Goal: Use online tool/utility: Utilize a website feature to perform a specific function

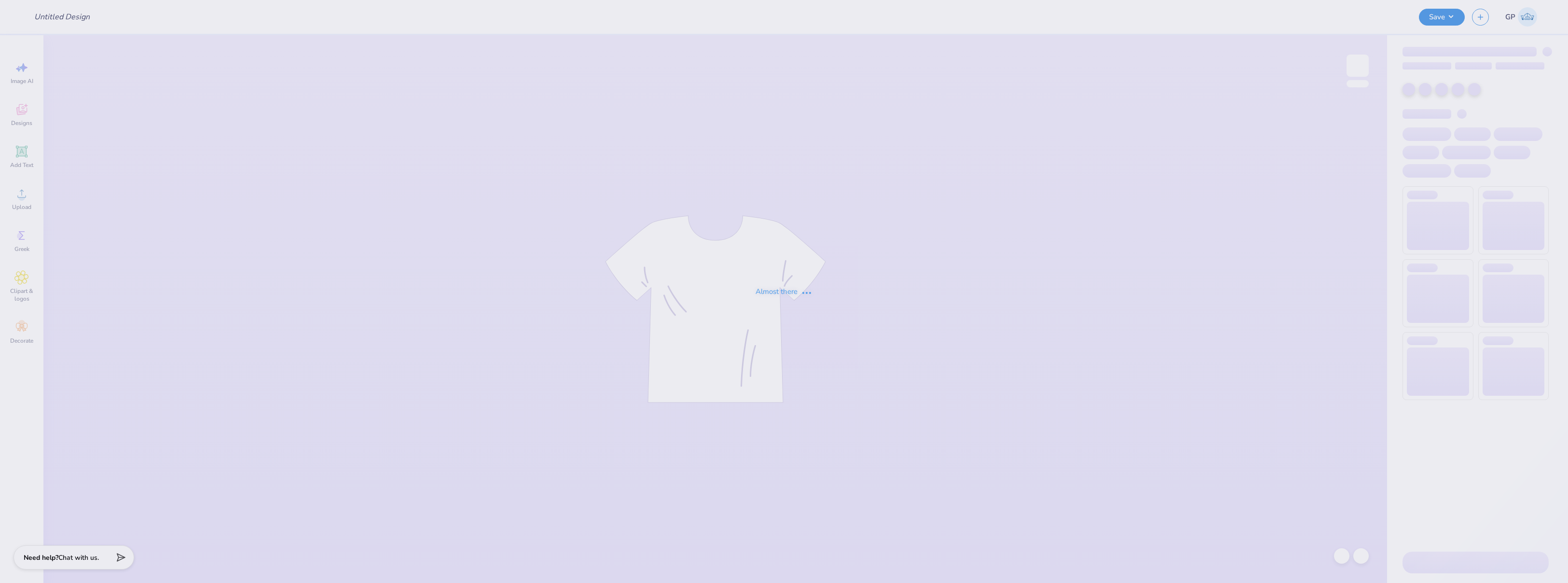
type input "Rush Shirts for Sigma Alpha Epsilon"
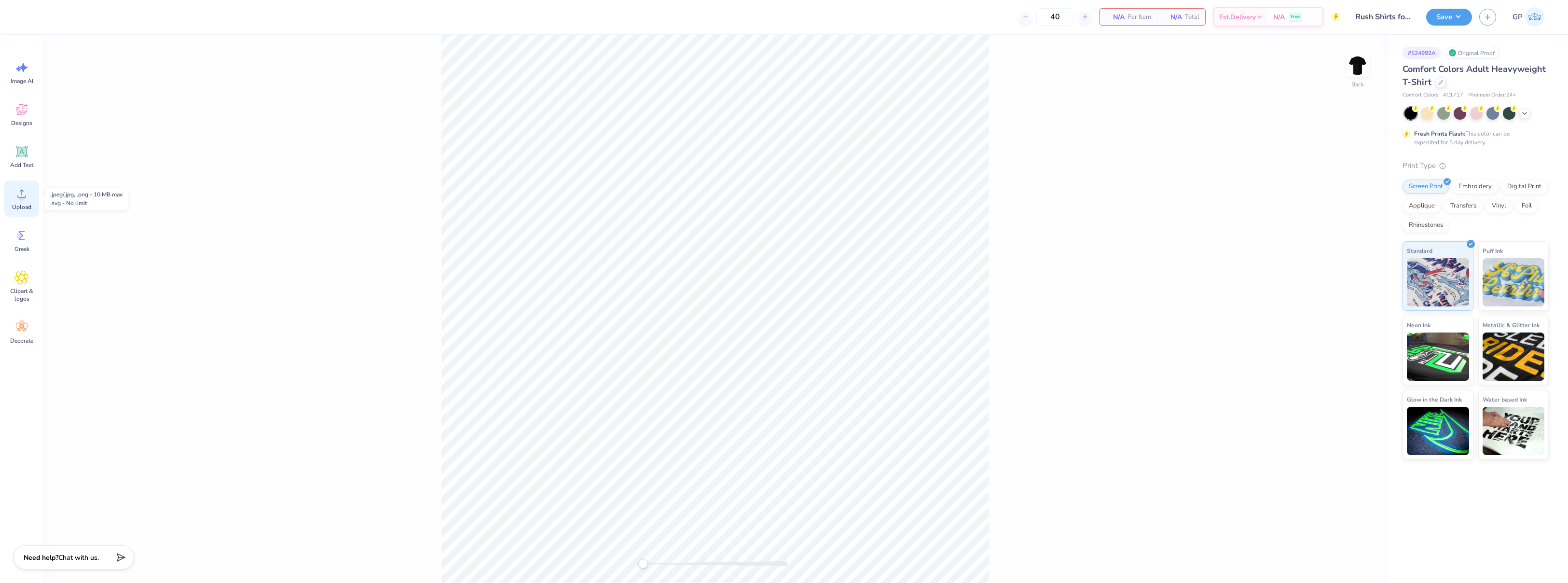
click at [25, 191] on icon at bounding box center [22, 194] width 15 height 15
click at [23, 197] on circle at bounding box center [21, 197] width 7 height 7
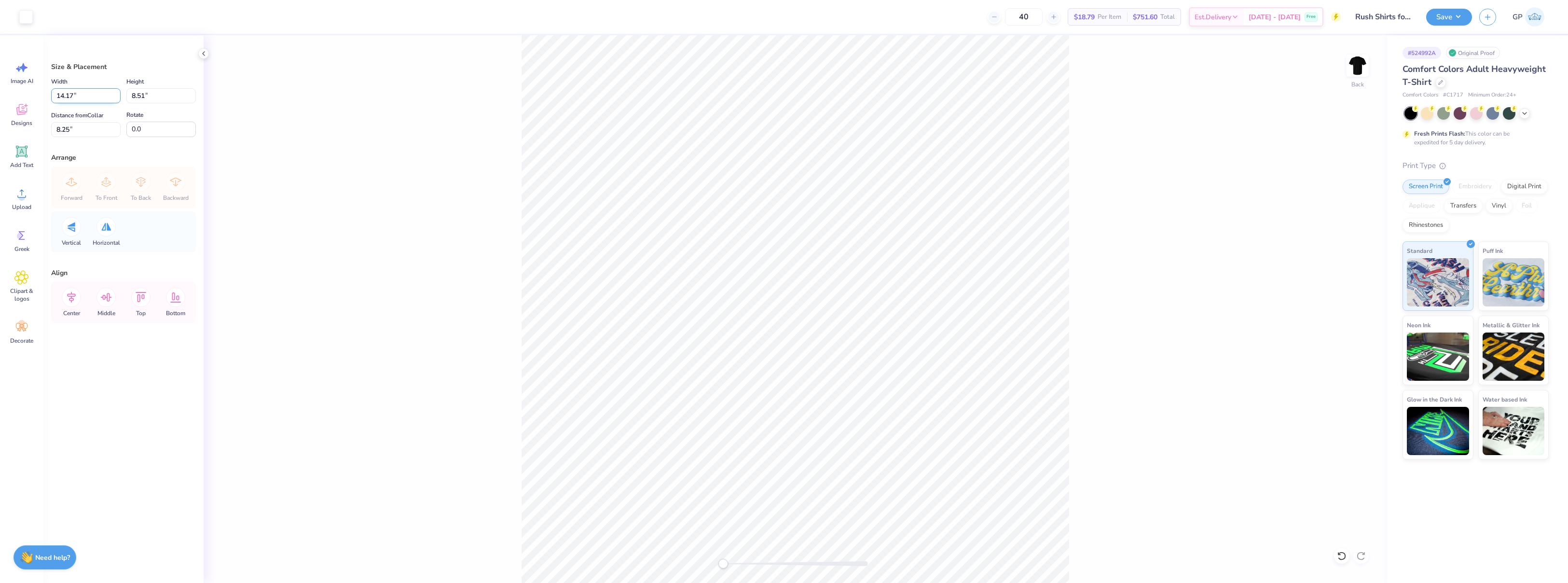
click at [81, 93] on input "14.17" at bounding box center [86, 96] width 69 height 15
type input "4.00"
type input "2.40"
type input "11.30"
click at [81, 96] on input "4.00" at bounding box center [86, 96] width 69 height 15
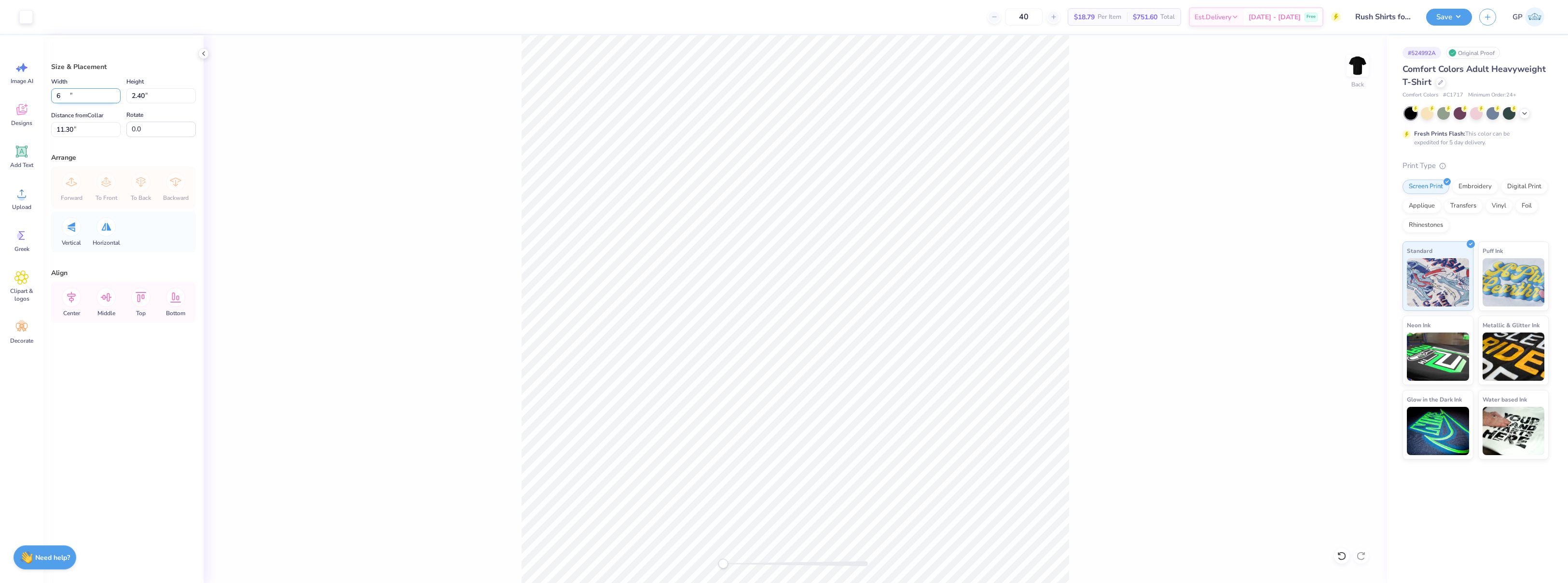
type input "6.00"
type input "3.60"
click at [147, 125] on input "0.0" at bounding box center [161, 129] width 69 height 16
click at [87, 132] on input "10.70" at bounding box center [86, 129] width 69 height 15
type input "3"
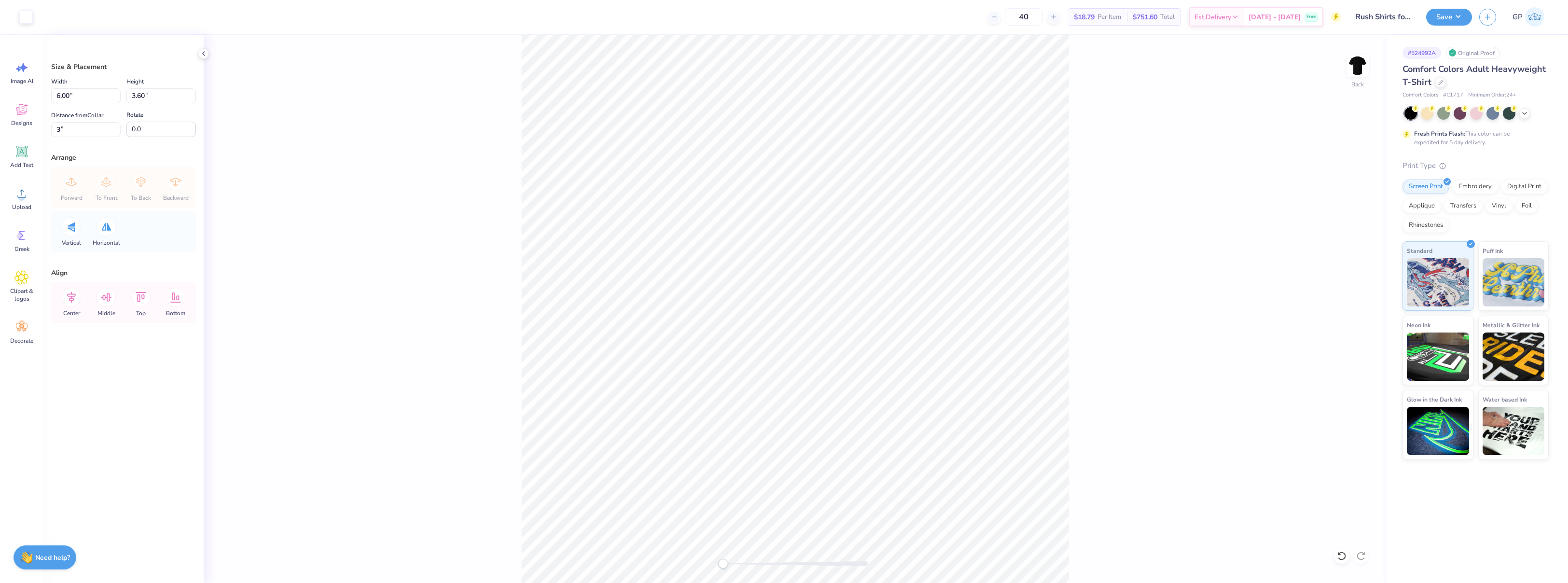
click at [318, 222] on div "Back" at bounding box center [795, 309] width 1183 height 548
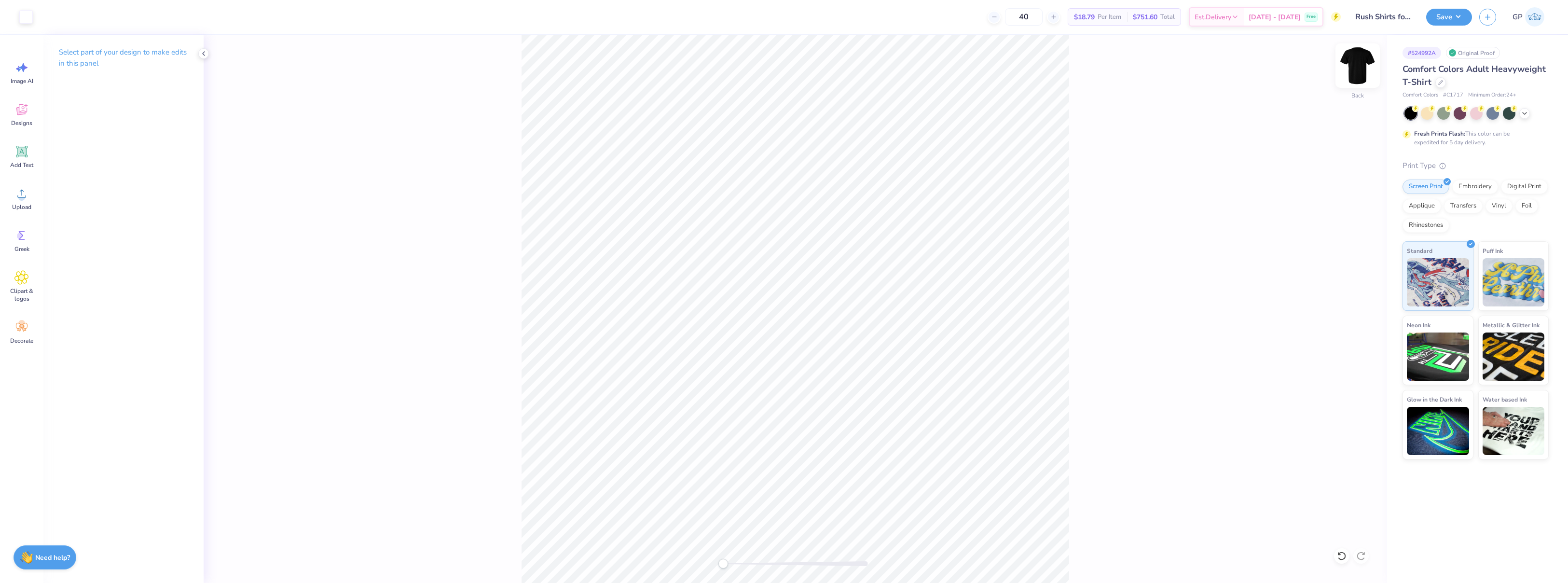
click at [1355, 72] on img at bounding box center [1357, 65] width 39 height 39
click at [1355, 69] on img at bounding box center [1357, 65] width 39 height 39
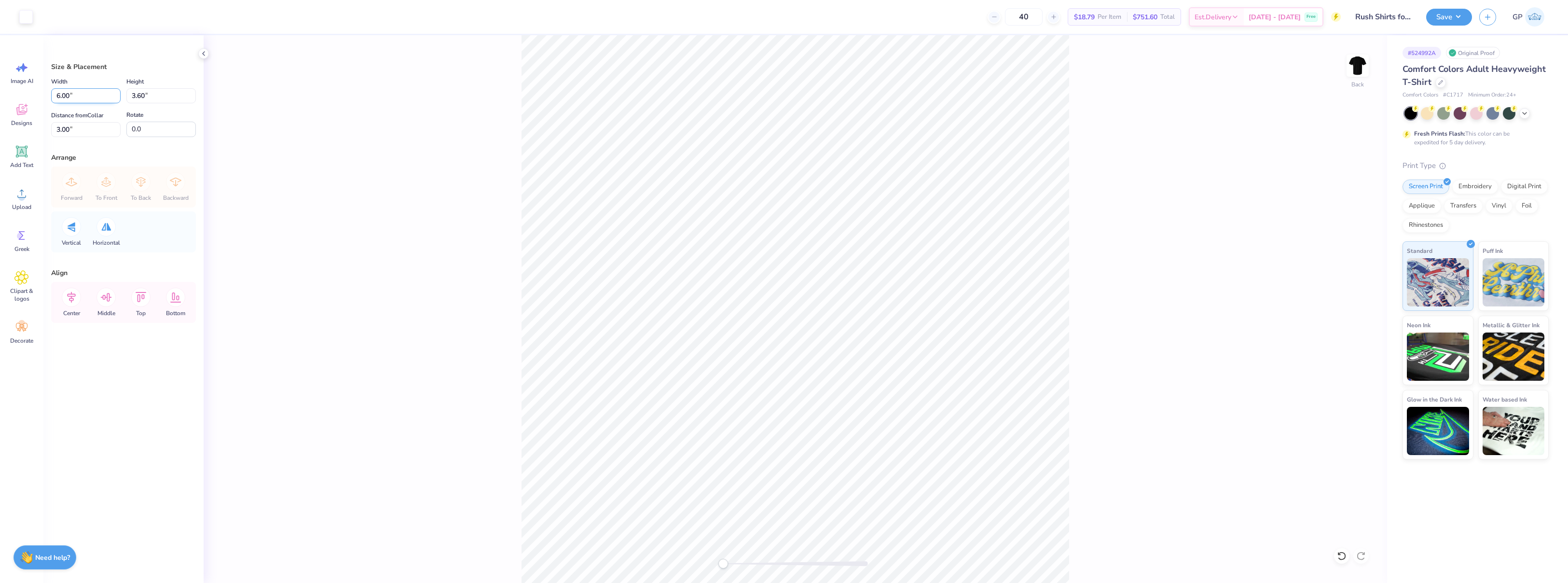
click at [81, 96] on input "6.00" at bounding box center [86, 96] width 69 height 15
type input "8.00"
type input "4.80"
click at [83, 126] on input "2.40" at bounding box center [86, 129] width 69 height 15
type input "3"
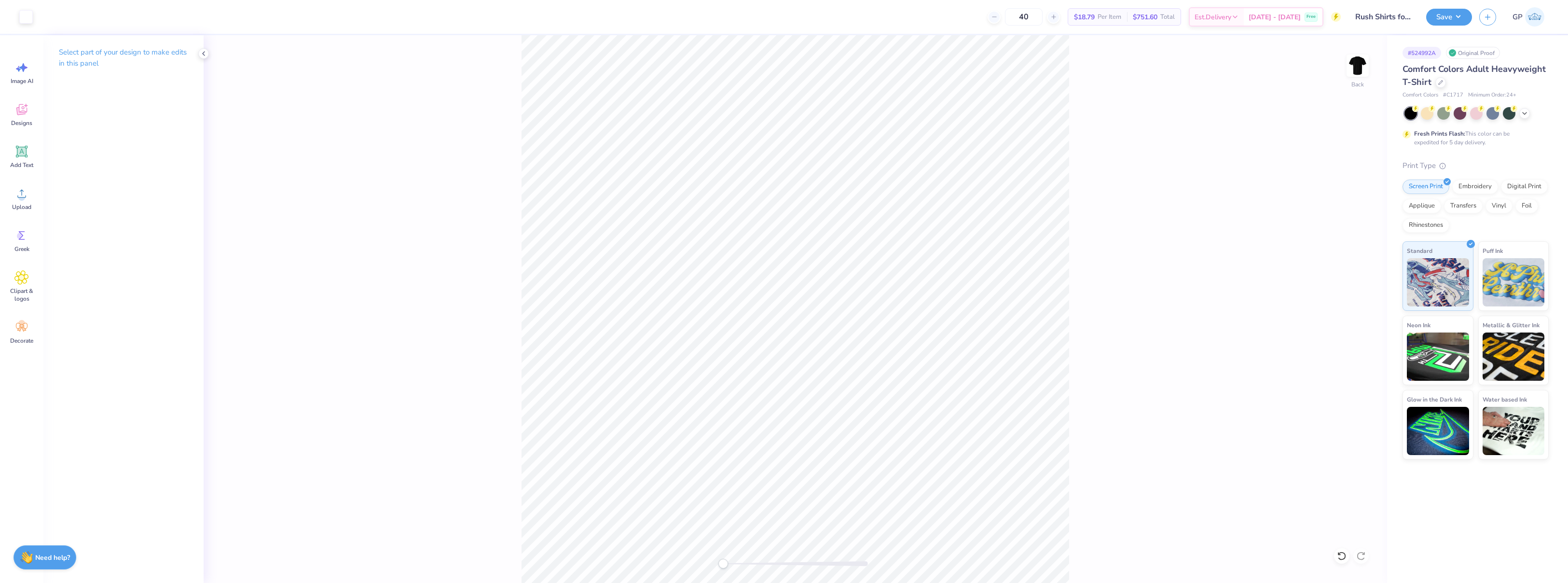
drag, startPoint x: 1357, startPoint y: 63, endPoint x: 466, endPoint y: 177, distance: 898.3
click at [1357, 63] on img at bounding box center [1357, 65] width 19 height 19
click at [21, 190] on icon at bounding box center [21, 194] width 9 height 8
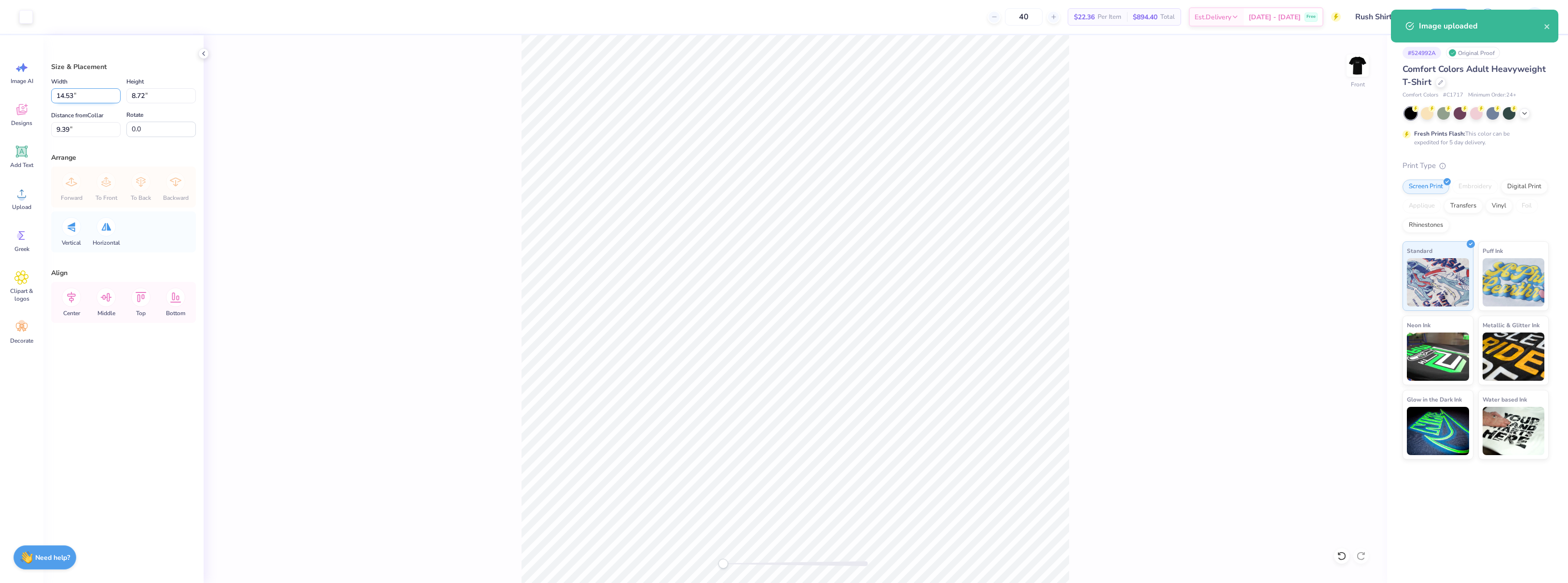
click at [88, 97] on input "14.53" at bounding box center [86, 96] width 69 height 15
type input "12.50"
type input "7.50"
click at [80, 129] on input "10.00" at bounding box center [86, 129] width 69 height 15
type input "3"
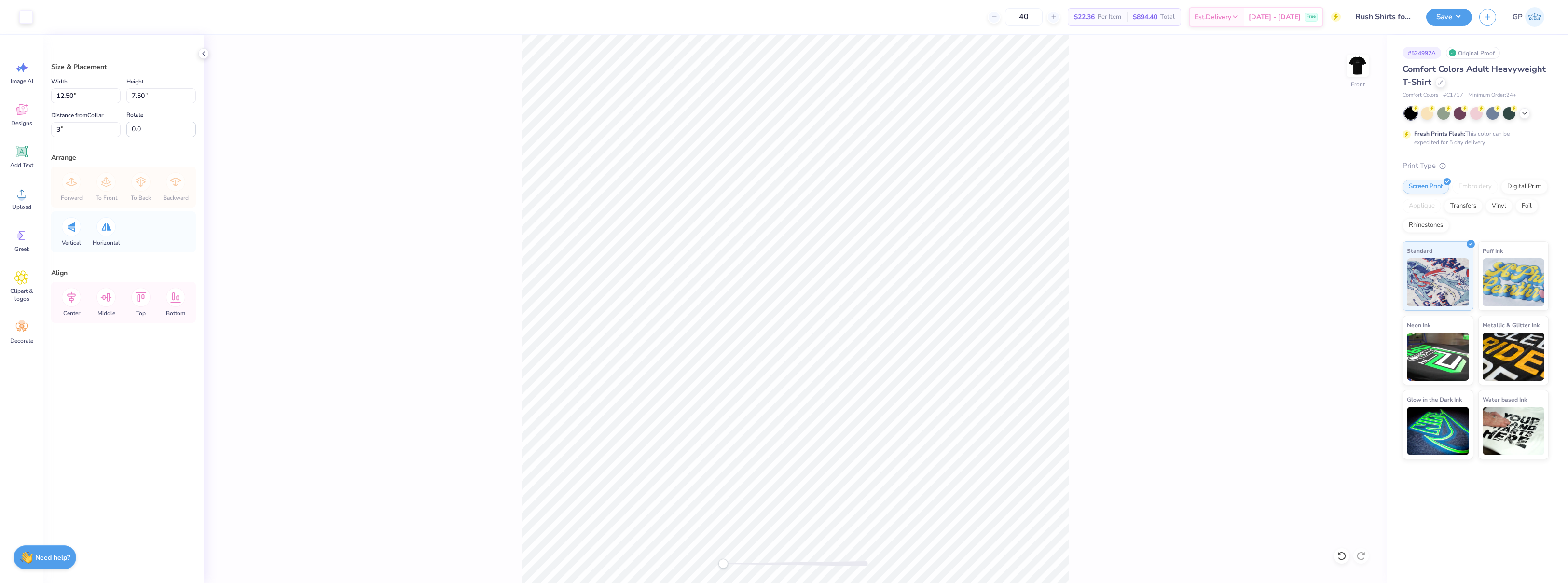
click at [381, 258] on div "Front" at bounding box center [795, 309] width 1183 height 548
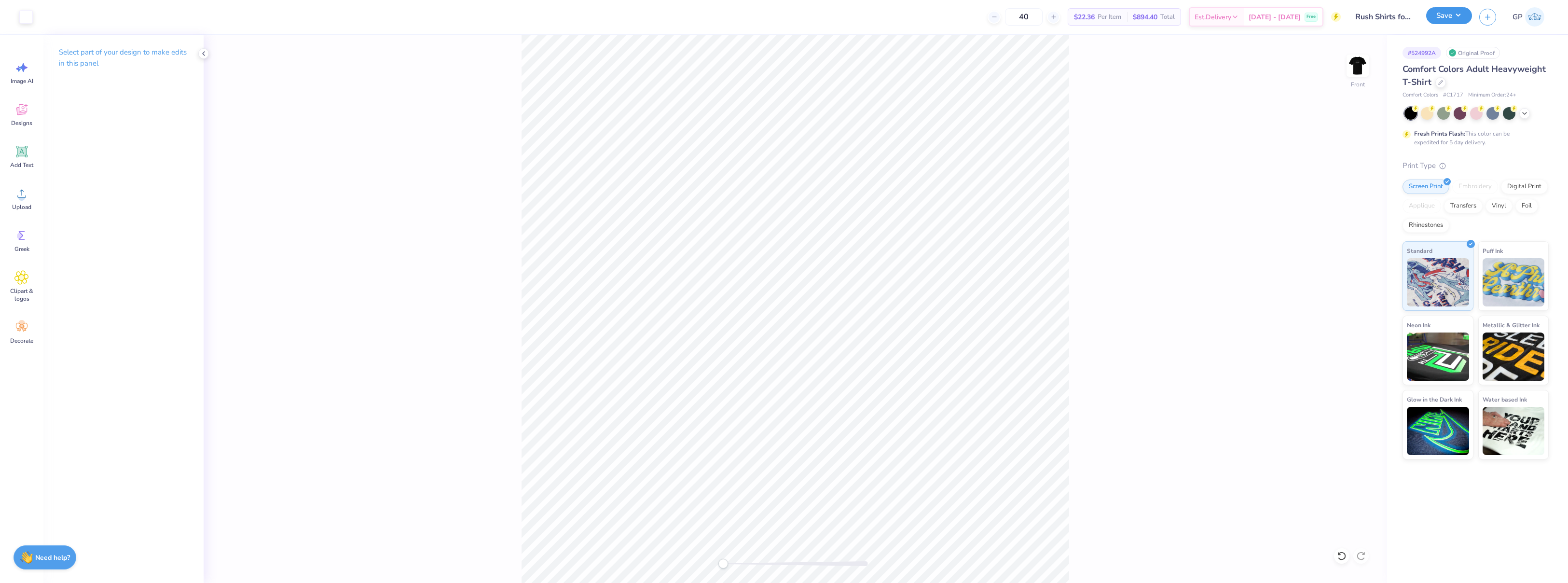
click at [1436, 16] on button "Save" at bounding box center [1449, 16] width 46 height 16
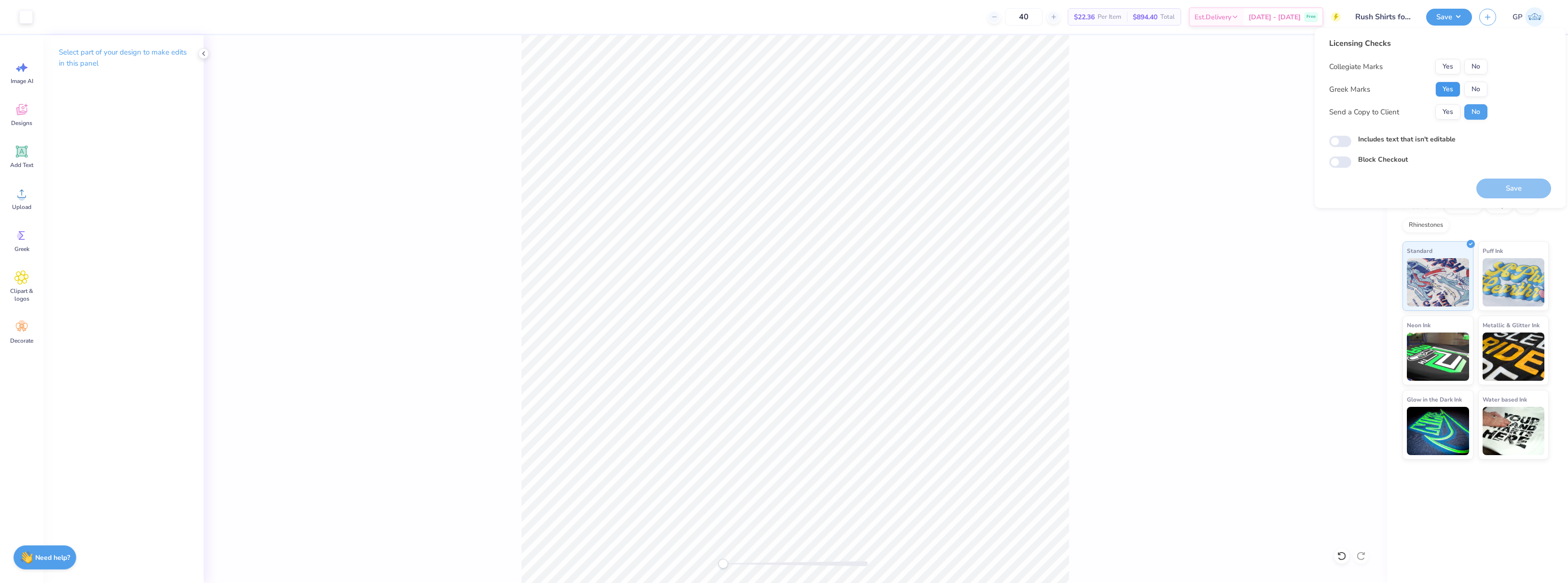
click at [1441, 91] on button "Yes" at bounding box center [1448, 89] width 25 height 16
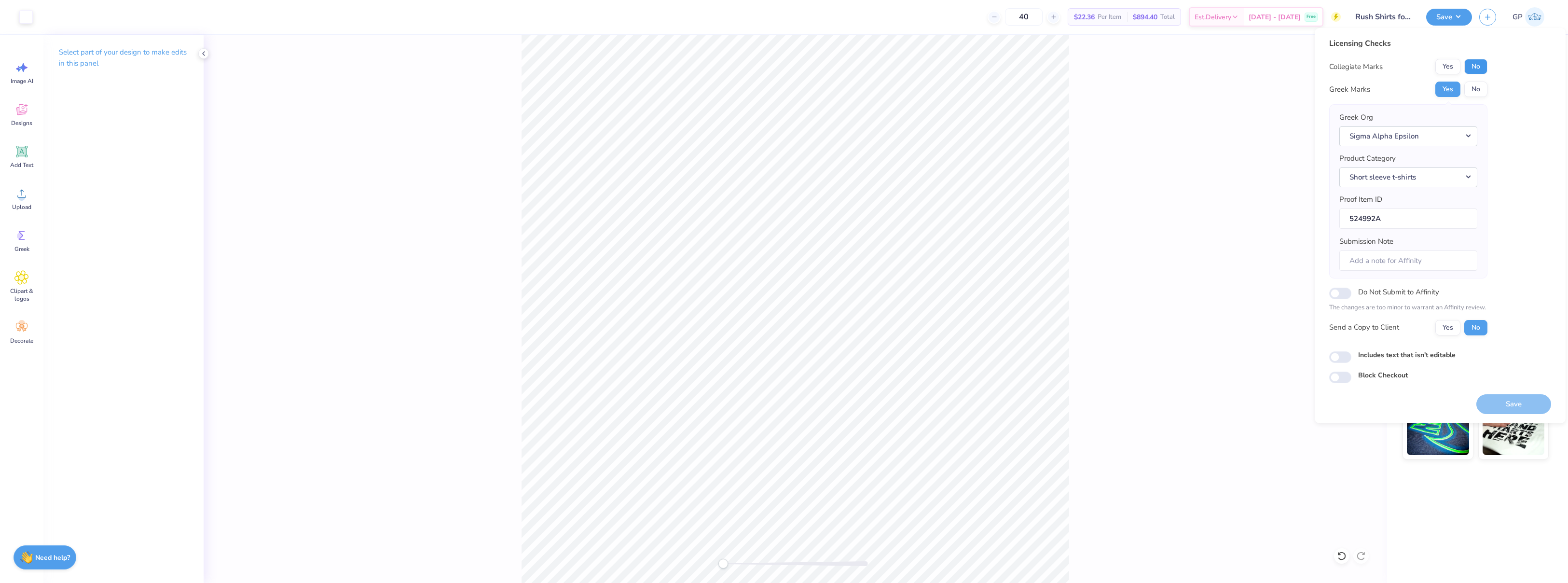
click at [1472, 68] on button "No" at bounding box center [1476, 66] width 23 height 16
click at [1335, 356] on input "Includes text that isn't editable" at bounding box center [1340, 357] width 22 height 12
checkbox input "true"
click at [1501, 404] on button "Save" at bounding box center [1514, 404] width 75 height 20
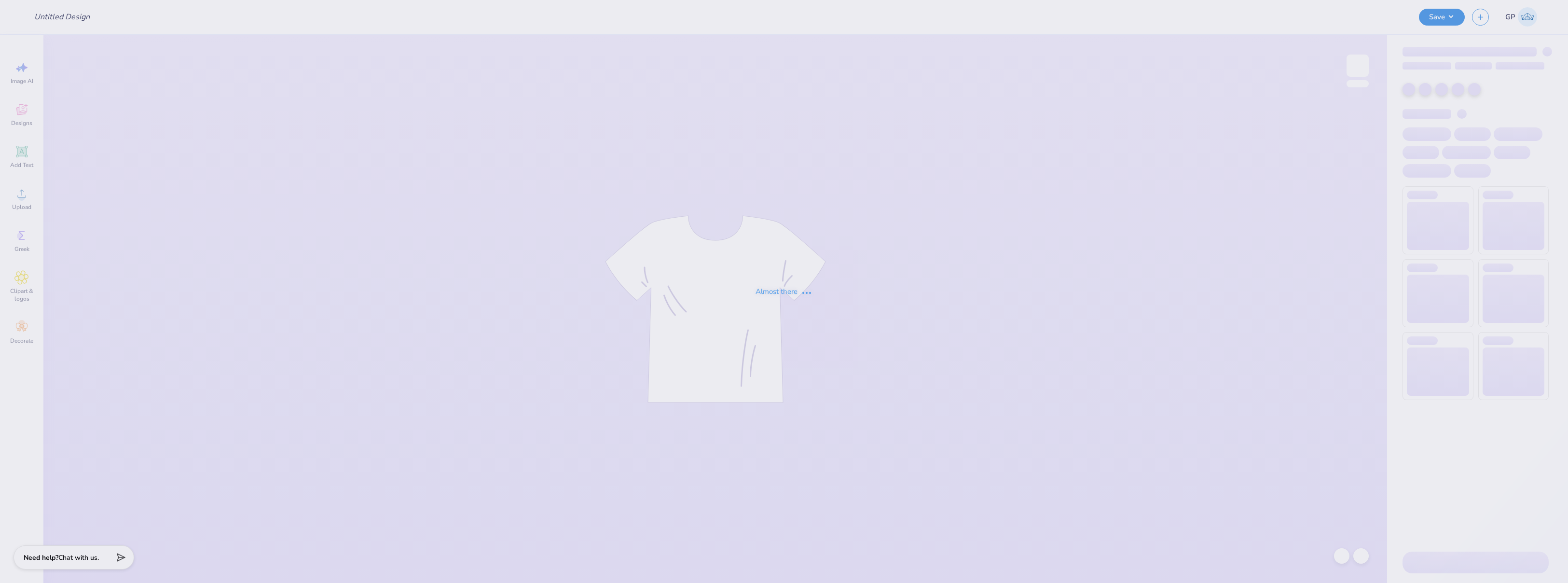
type input "Rush Shirts for Sigma Alpha Epsilon"
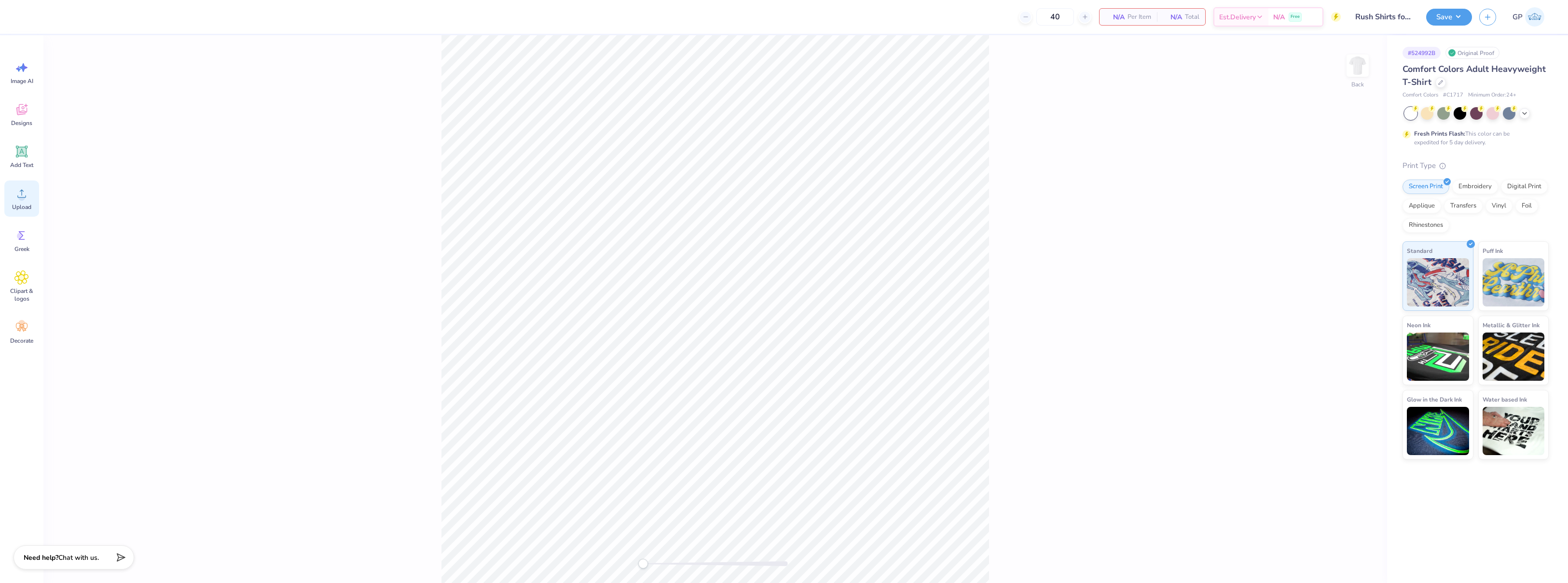
click at [23, 202] on div "Upload" at bounding box center [21, 199] width 35 height 36
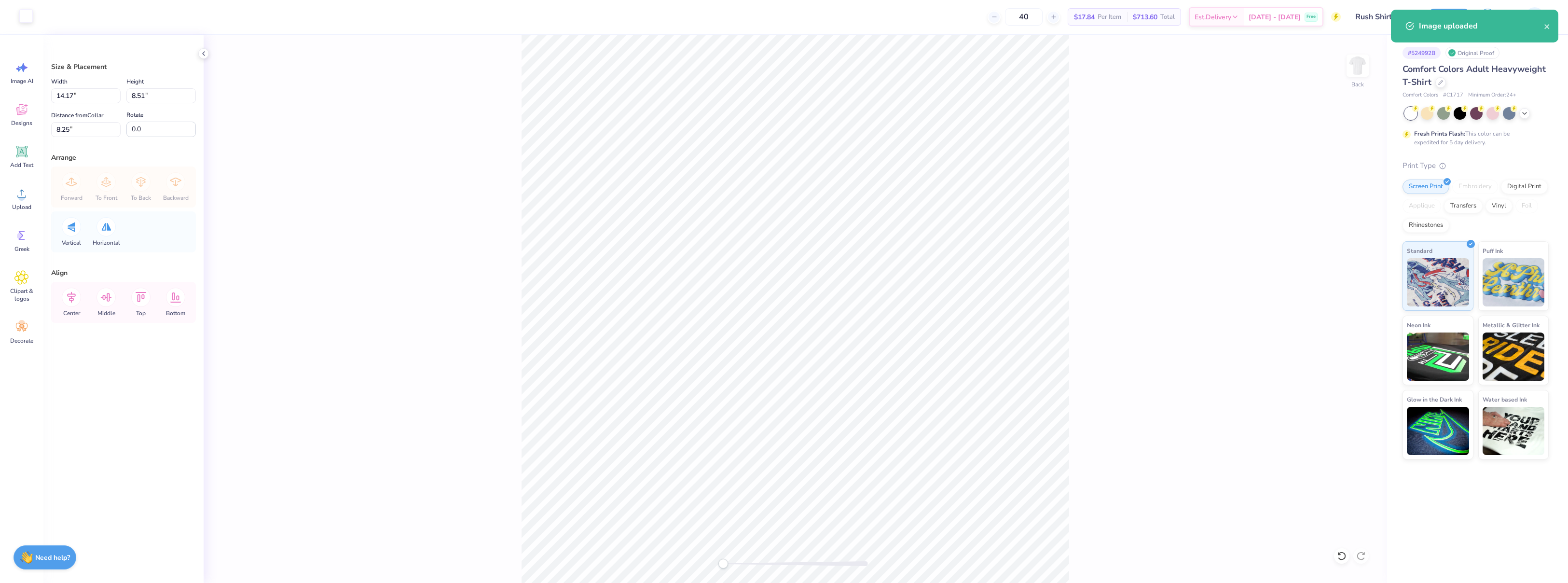
click at [30, 15] on div at bounding box center [26, 16] width 13 height 13
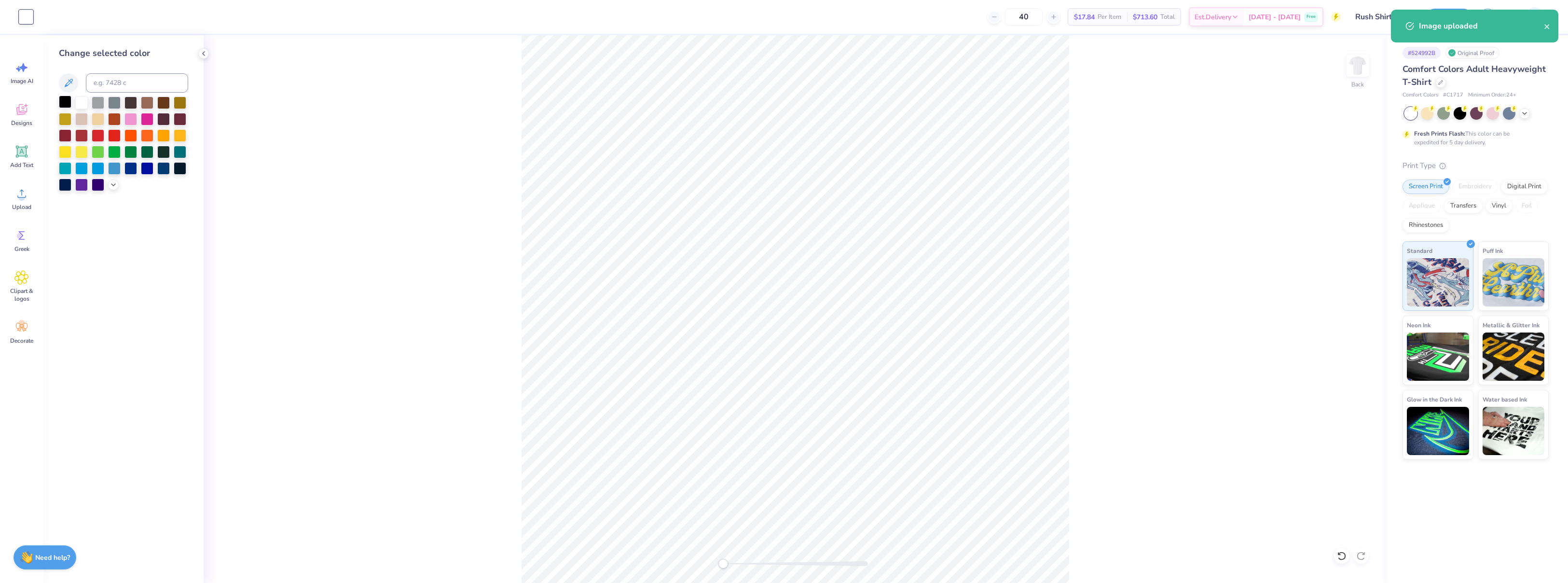
click at [64, 106] on div at bounding box center [64, 101] width 12 height 12
click at [368, 167] on div "Back" at bounding box center [795, 309] width 1183 height 548
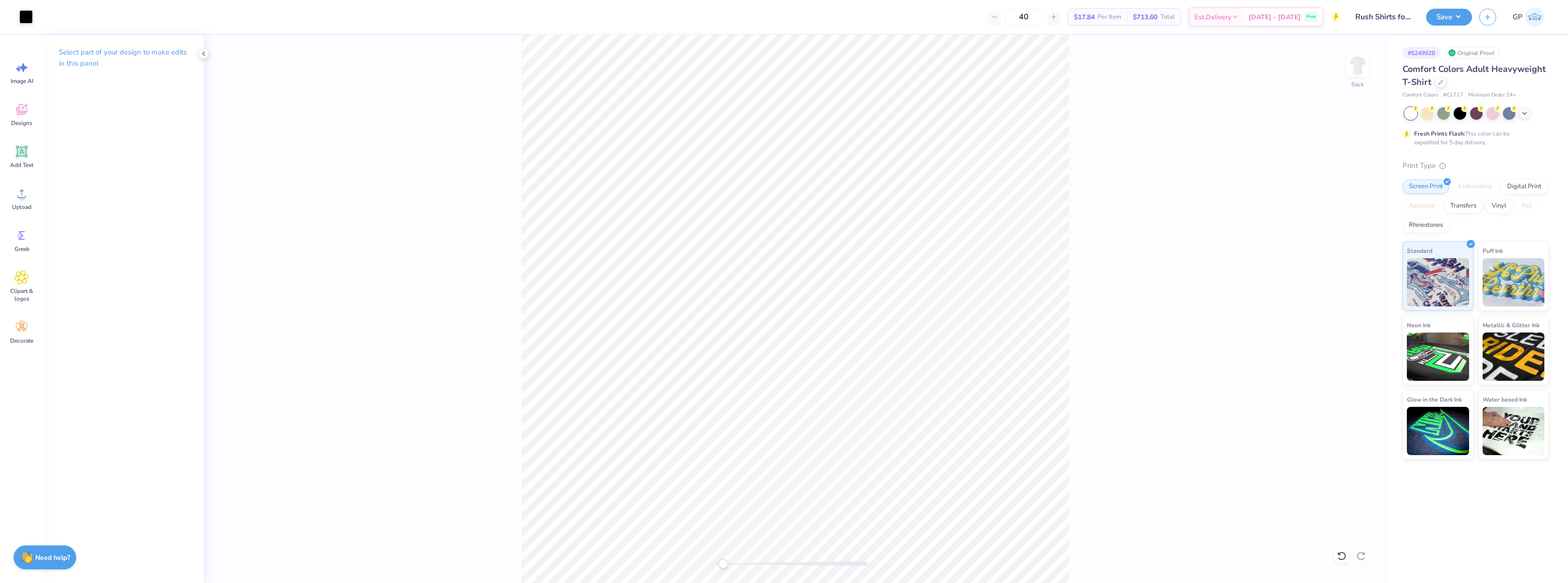
click at [976, 463] on div "Back" at bounding box center [795, 309] width 1183 height 548
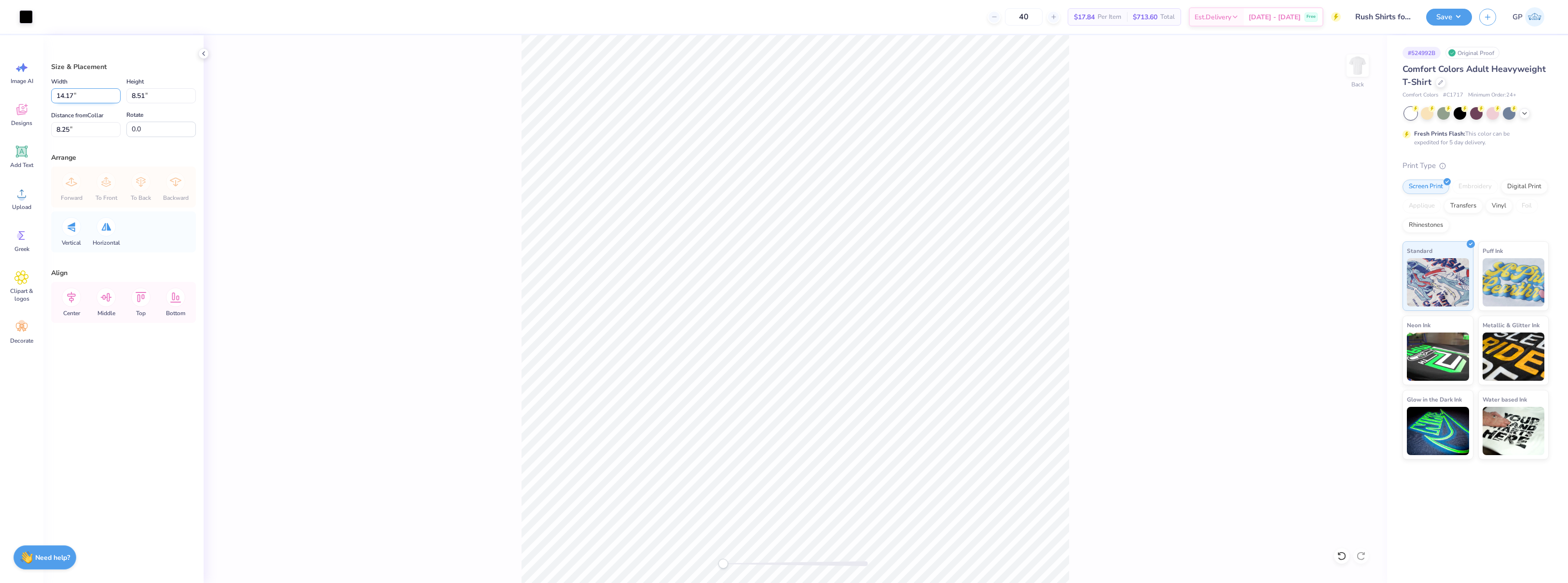
click at [77, 97] on input "14.17" at bounding box center [86, 96] width 69 height 15
type input "8.00"
type input "4.80"
click at [81, 130] on input "10.10" at bounding box center [86, 129] width 69 height 15
type input "3"
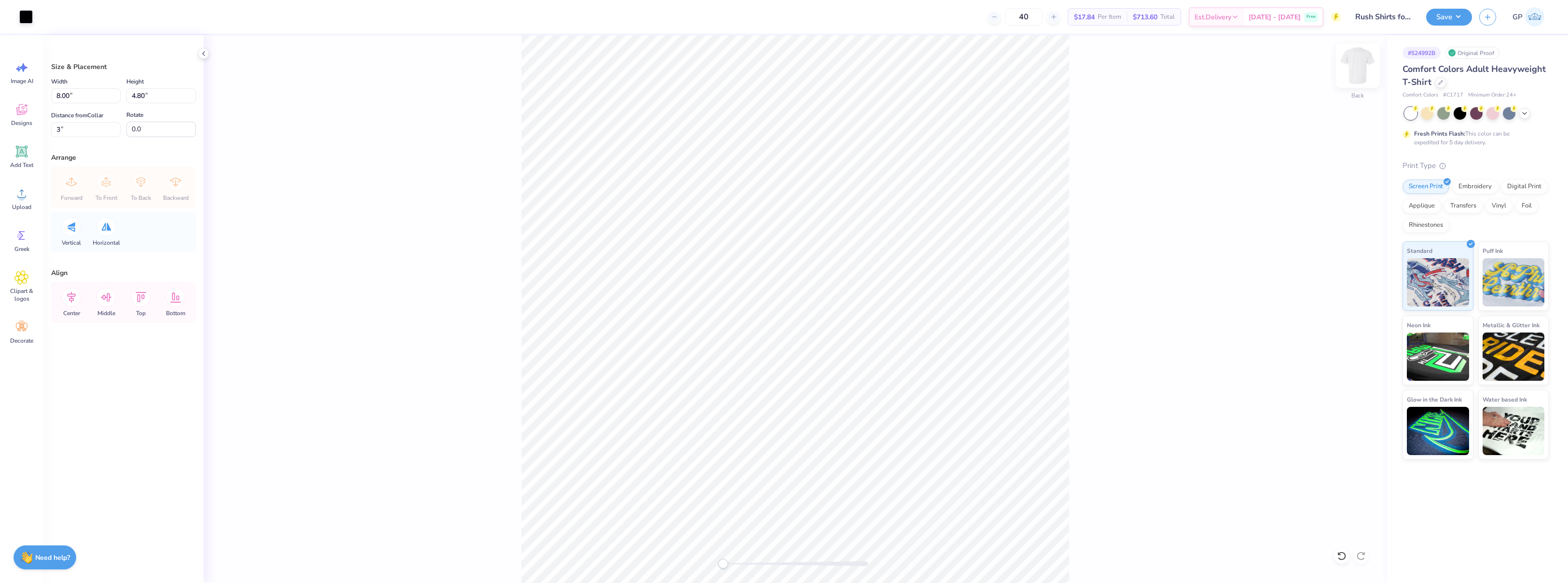
click at [1354, 74] on img at bounding box center [1357, 65] width 39 height 39
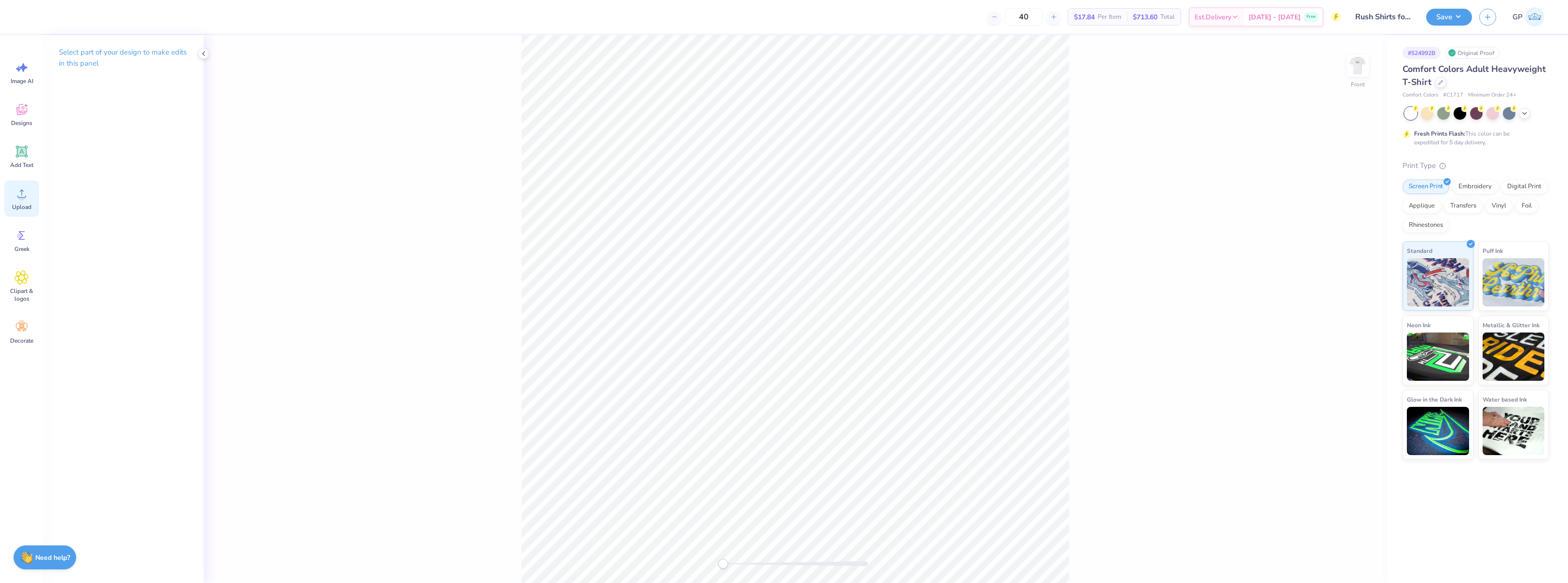
click at [12, 190] on div "Upload" at bounding box center [21, 199] width 35 height 36
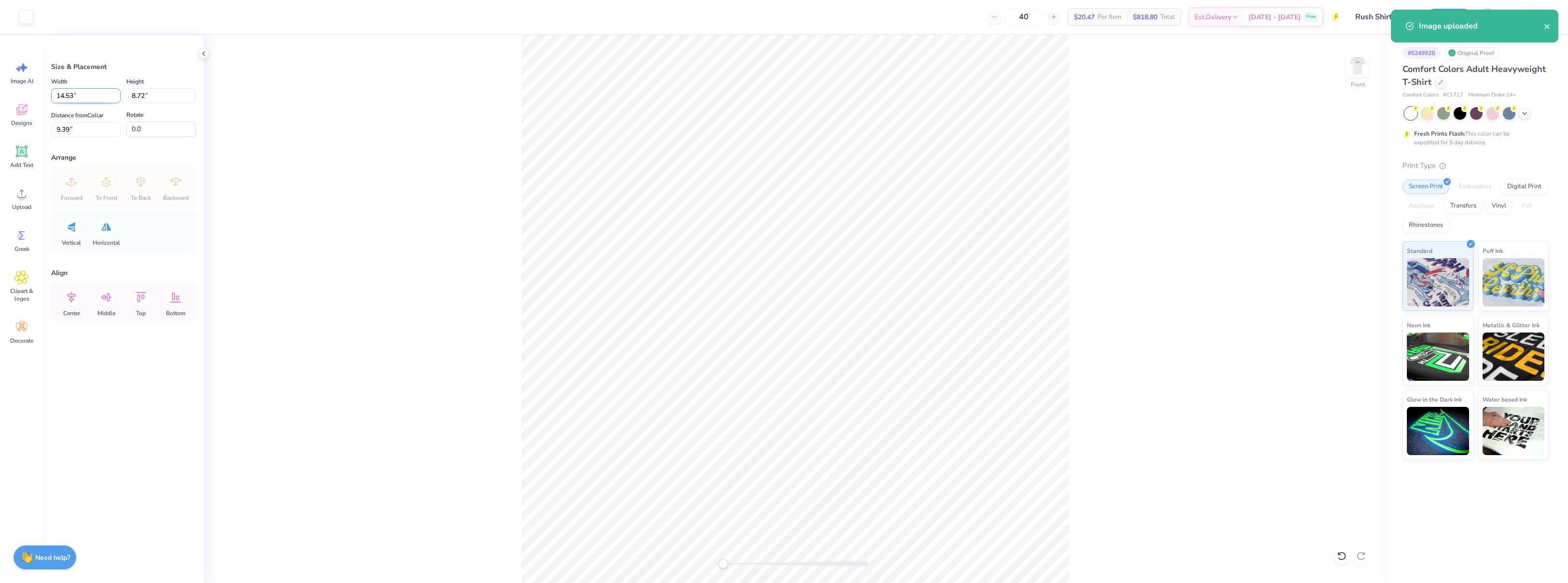
click at [85, 92] on input "14.53" at bounding box center [86, 96] width 69 height 15
type input "12.50"
type input "7.50"
click at [77, 129] on input "10.00" at bounding box center [86, 129] width 69 height 15
type input "3"
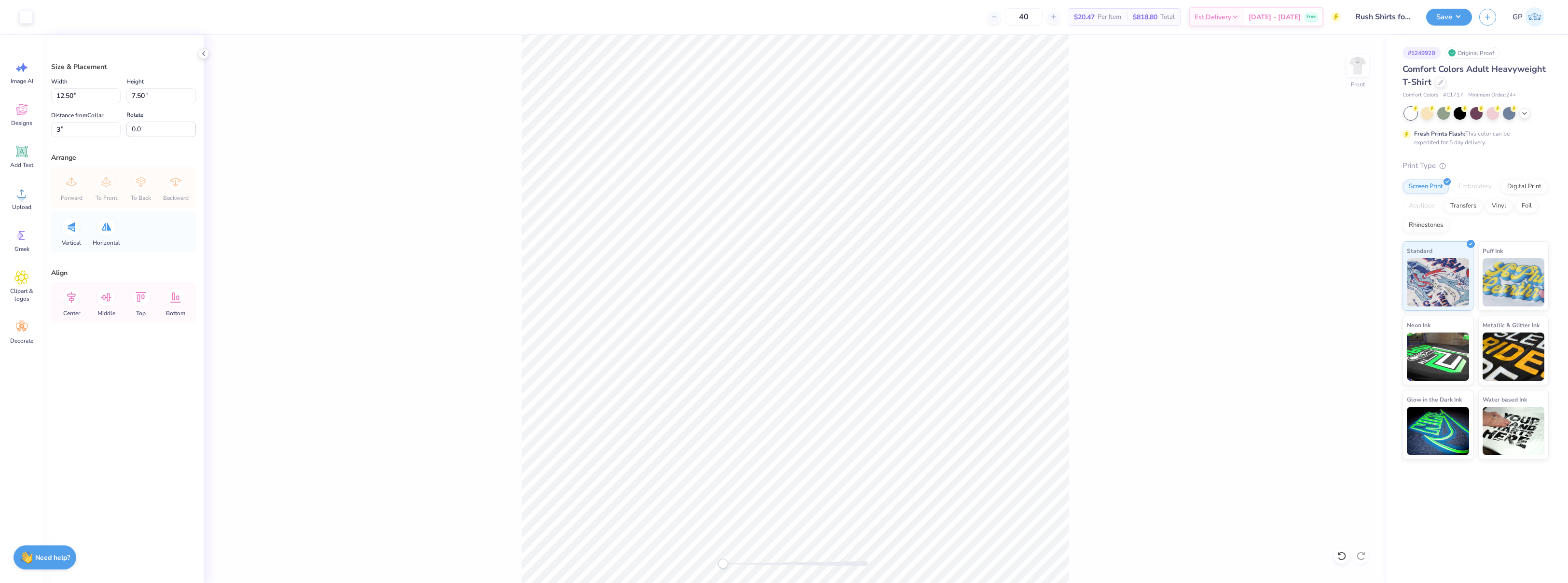
click at [288, 202] on div "Front" at bounding box center [795, 309] width 1183 height 548
click at [28, 17] on div at bounding box center [26, 16] width 13 height 13
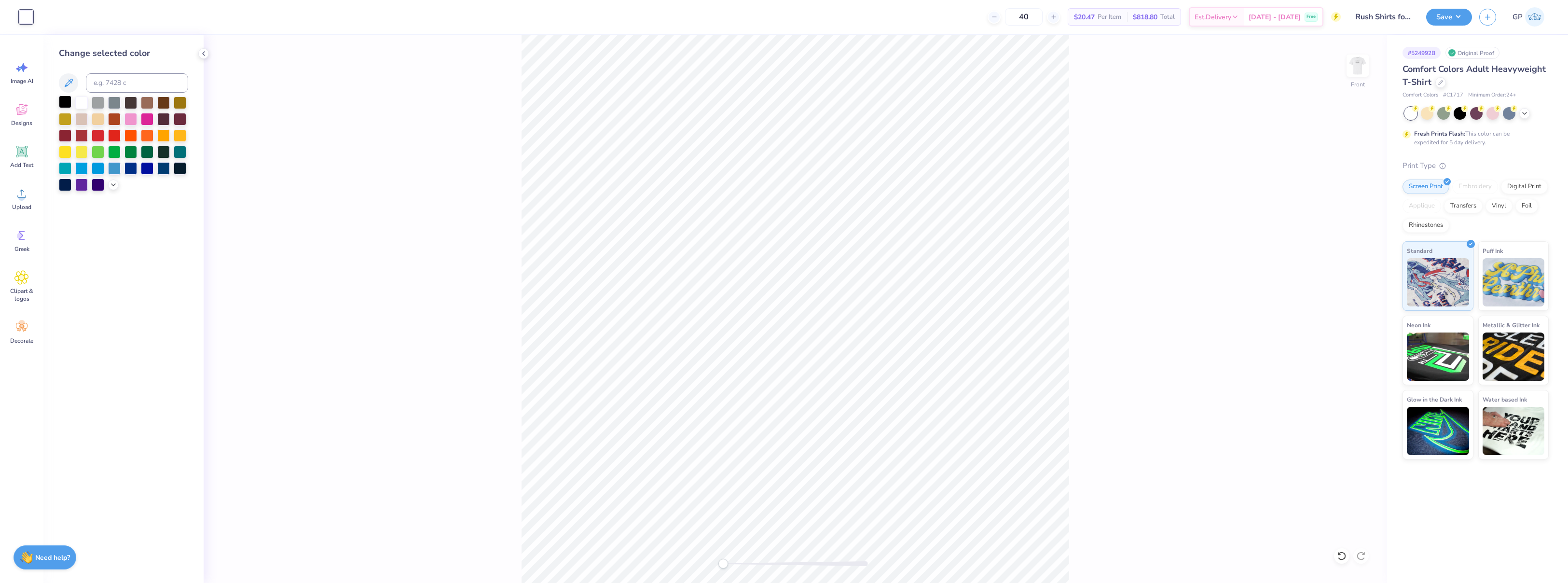
click at [63, 97] on div at bounding box center [64, 101] width 12 height 12
click at [405, 171] on div "Front" at bounding box center [795, 309] width 1183 height 548
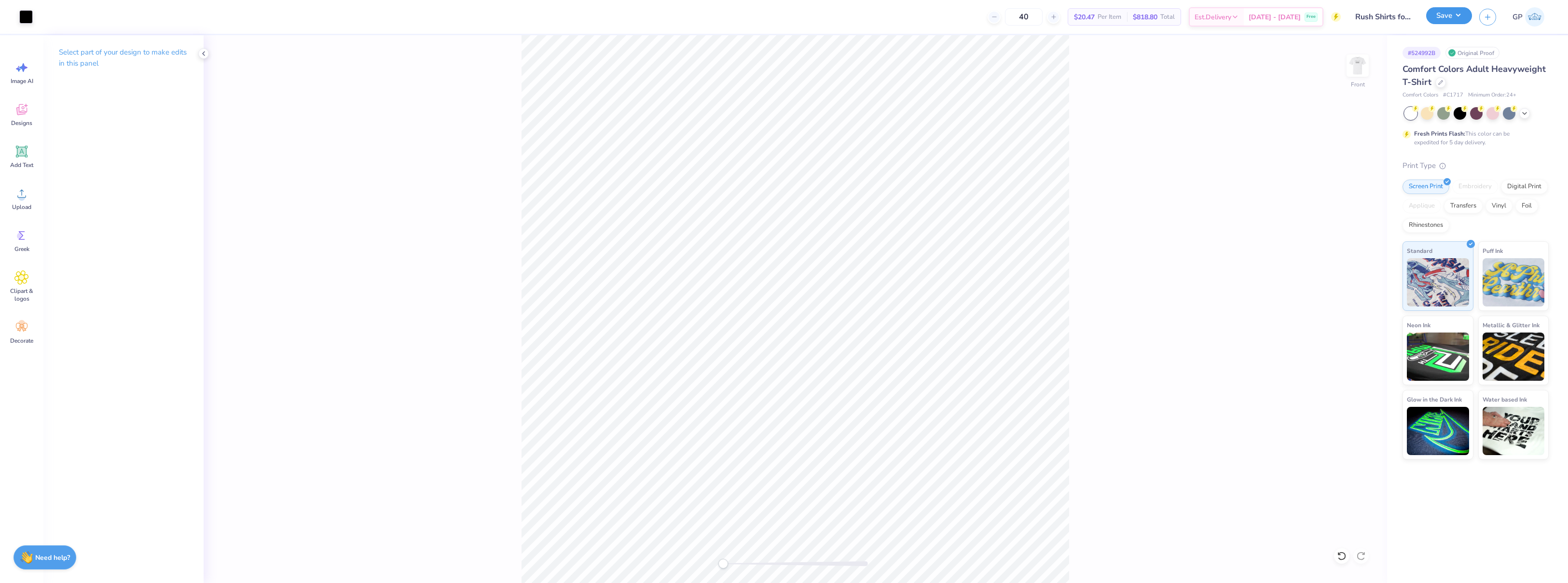
click at [1442, 17] on button "Save" at bounding box center [1449, 16] width 46 height 16
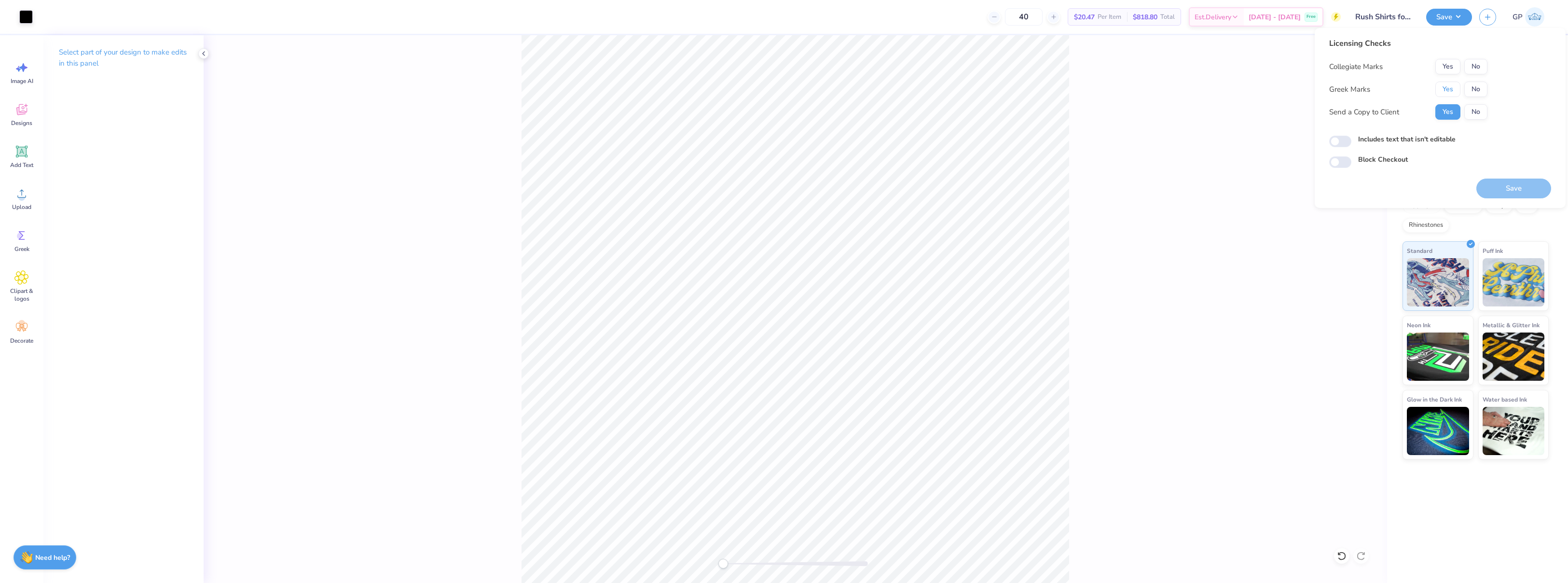
drag, startPoint x: 1445, startPoint y: 86, endPoint x: 1471, endPoint y: 74, distance: 28.6
click at [1446, 86] on button "Yes" at bounding box center [1448, 89] width 25 height 16
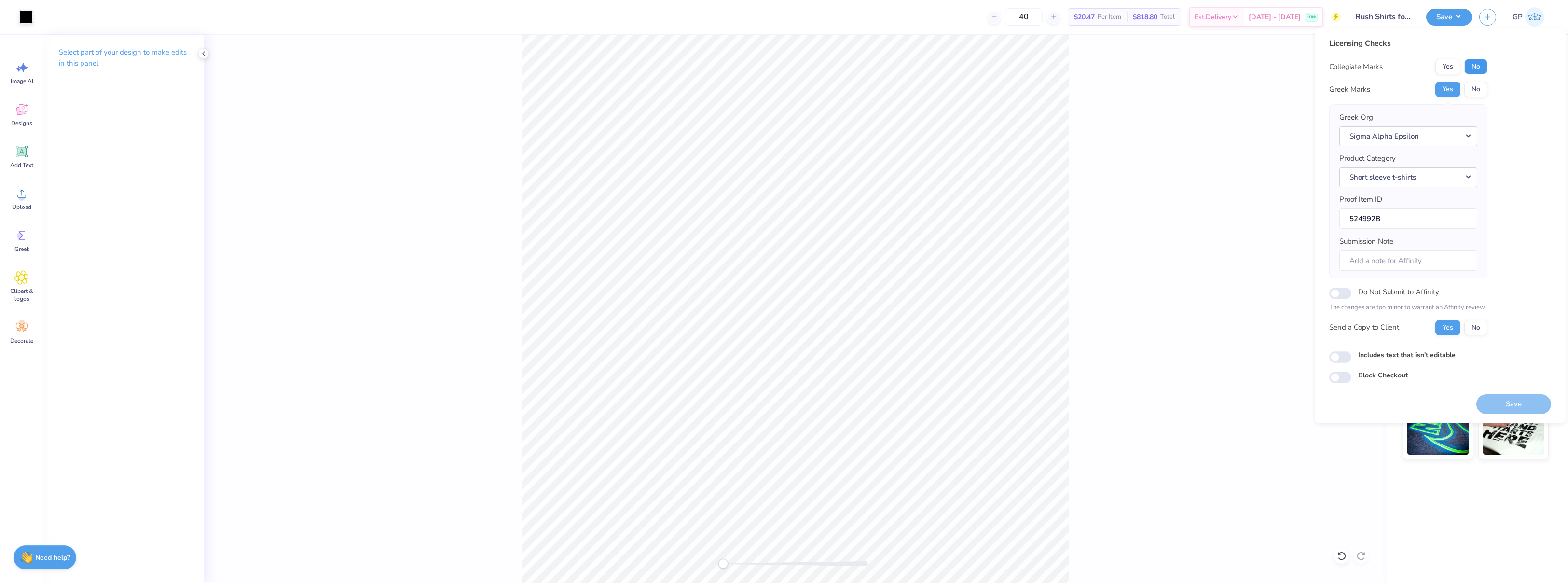
click at [1473, 70] on button "No" at bounding box center [1476, 66] width 23 height 16
click at [1341, 359] on input "Includes text that isn't editable" at bounding box center [1340, 357] width 22 height 12
checkbox input "true"
click at [1493, 402] on button "Save" at bounding box center [1514, 404] width 75 height 20
